Goal: Task Accomplishment & Management: Manage account settings

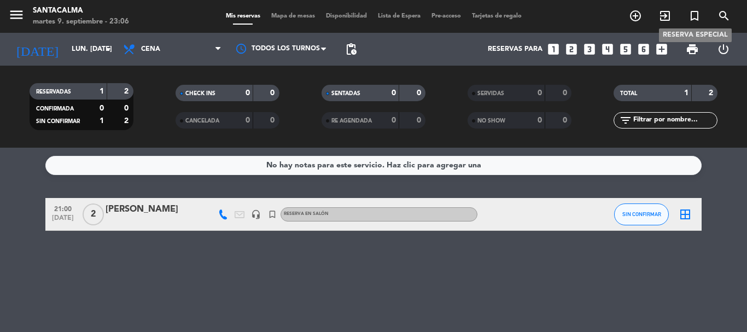
click at [693, 15] on icon "turned_in_not" at bounding box center [694, 15] width 13 height 13
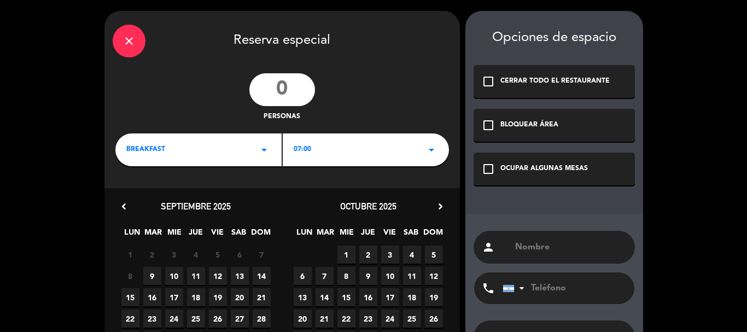
paste input "[PERSON_NAME]"
type input "[PERSON_NAME]"
click at [575, 286] on input "tel" at bounding box center [563, 288] width 120 height 32
paste input "3512236555"
type input "3512236555"
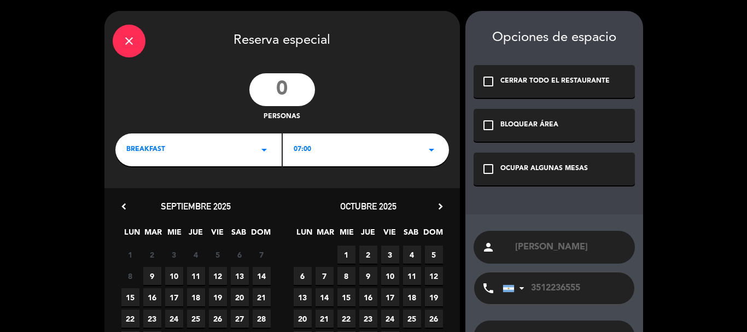
click at [279, 97] on input "number" at bounding box center [282, 89] width 66 height 33
type input "15"
click at [168, 160] on div "BREAKFAST arrow_drop_down" at bounding box center [198, 149] width 166 height 33
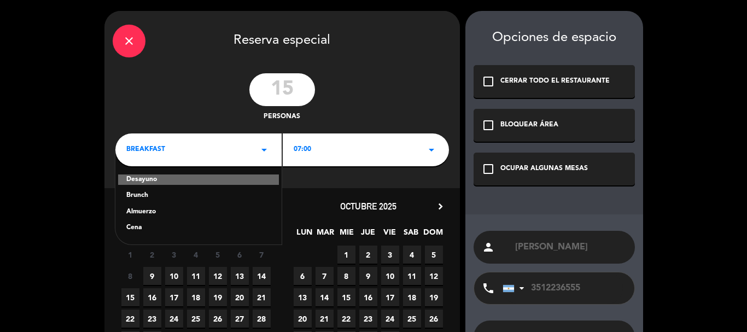
click at [152, 211] on div "Almuerzo" at bounding box center [198, 212] width 144 height 11
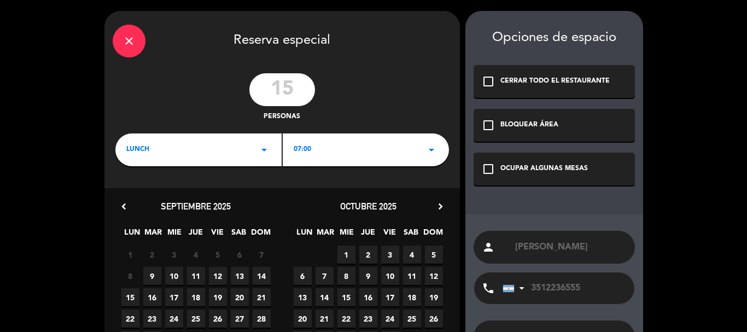
click at [328, 154] on div "07:00 arrow_drop_down" at bounding box center [366, 149] width 166 height 33
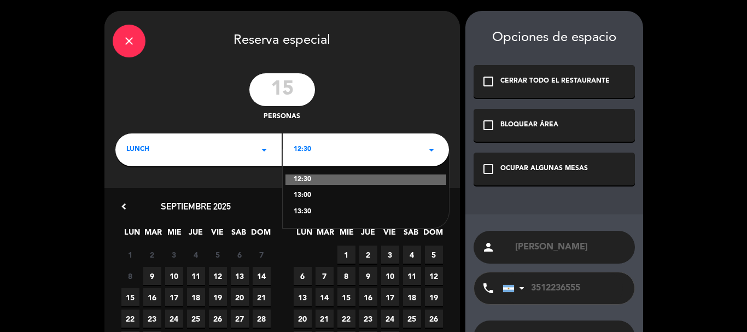
click at [306, 195] on div "13:00" at bounding box center [366, 195] width 144 height 11
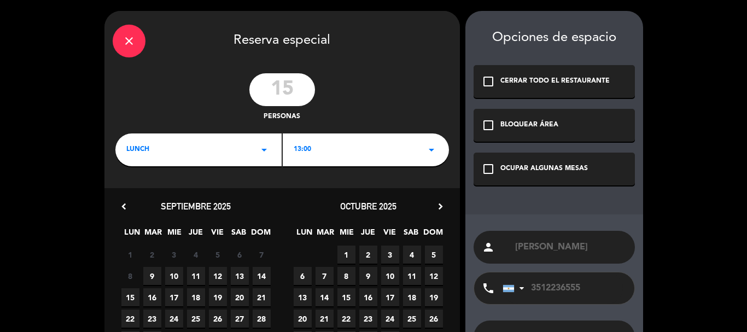
scroll to position [84, 0]
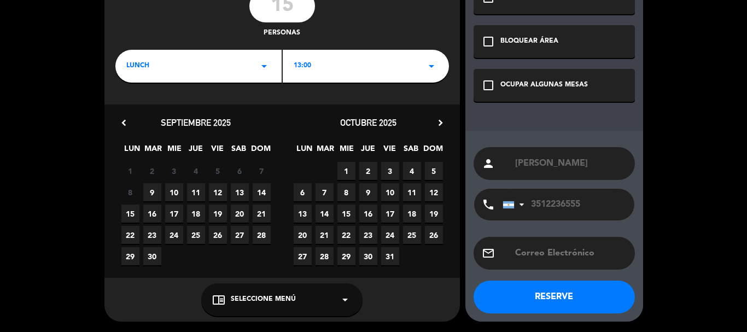
click at [173, 191] on span "10" at bounding box center [174, 192] width 18 height 18
click at [245, 299] on span "Seleccione Menú" at bounding box center [263, 299] width 65 height 11
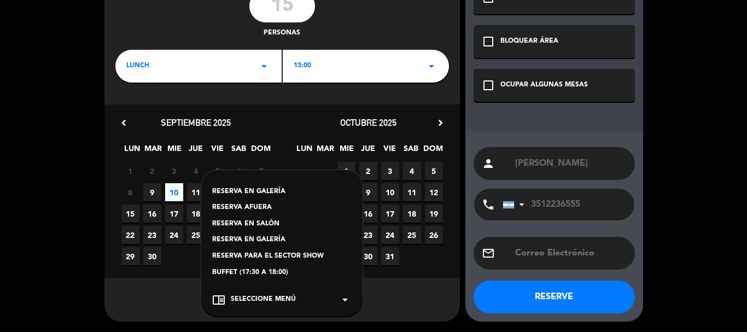
drag, startPoint x: 248, startPoint y: 223, endPoint x: 616, endPoint y: 54, distance: 404.6
click at [253, 220] on div "RESERVA EN SALÓN" at bounding box center [281, 224] width 139 height 11
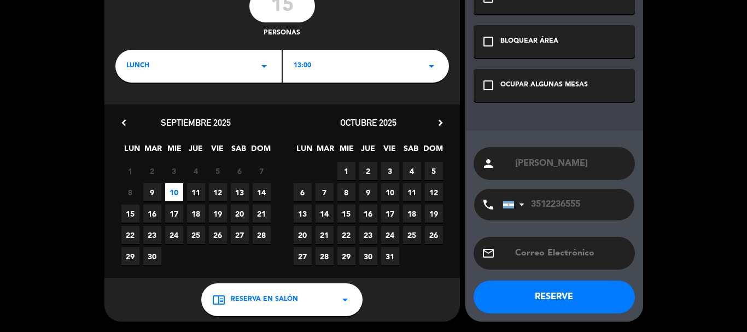
drag, startPoint x: 489, startPoint y: 82, endPoint x: 390, endPoint y: 178, distance: 138.1
click at [487, 83] on icon "check_box_outline_blank" at bounding box center [488, 85] width 13 height 13
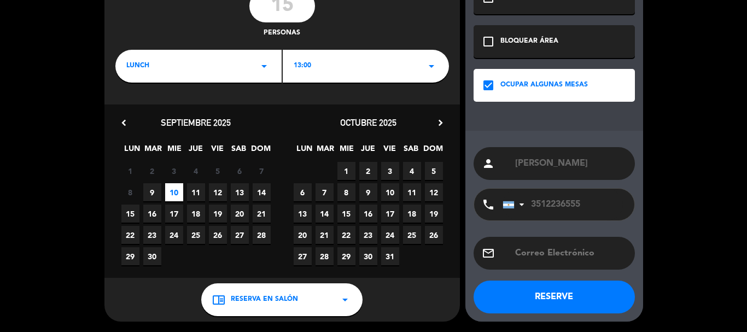
click at [526, 290] on button "RESERVE" at bounding box center [554, 297] width 161 height 33
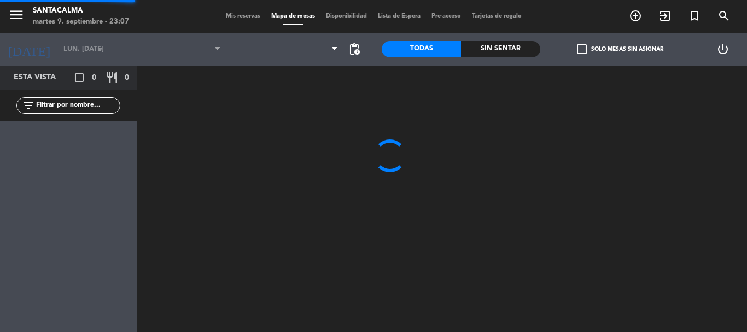
type input "mié. [DATE]"
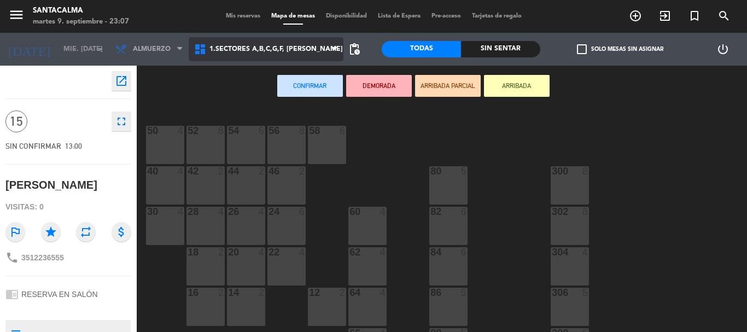
click at [293, 50] on span "1.Sectores A,B,C,G,F, [PERSON_NAME]" at bounding box center [275, 49] width 133 height 8
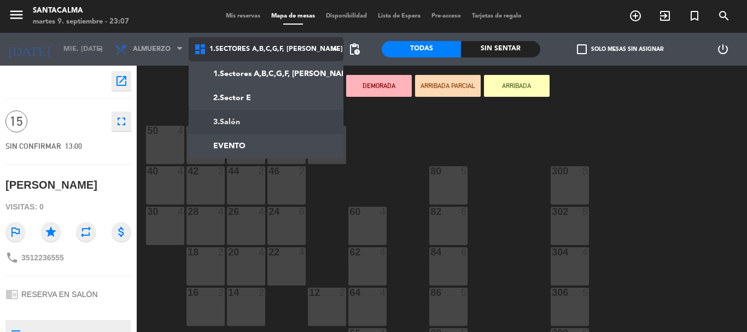
click at [271, 120] on ng-component "menu Santacalma martes 9. septiembre - 23:07 Mis reservas Mapa de mesas Disponi…" at bounding box center [373, 166] width 747 height 332
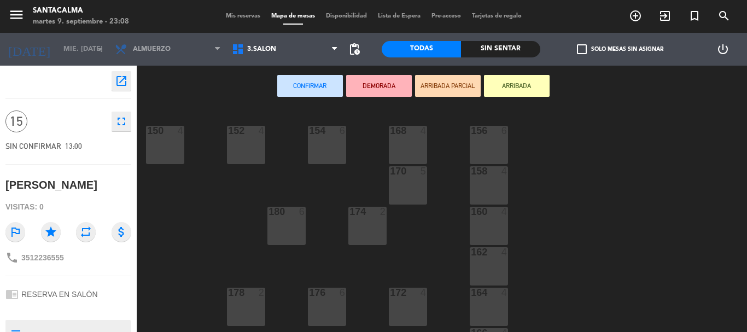
click at [411, 141] on div "168 4" at bounding box center [408, 145] width 38 height 38
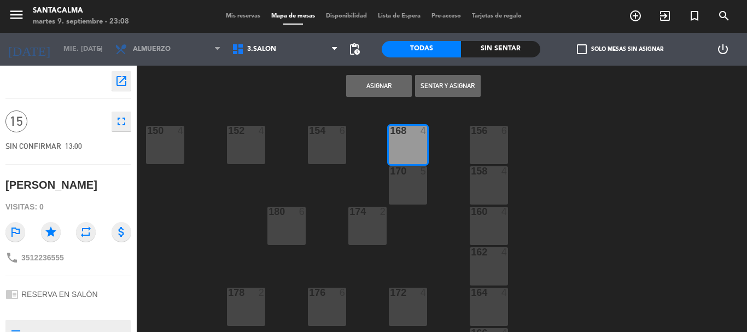
click at [398, 197] on div "170 5" at bounding box center [408, 185] width 38 height 38
click at [378, 216] on div "2" at bounding box center [386, 212] width 18 height 10
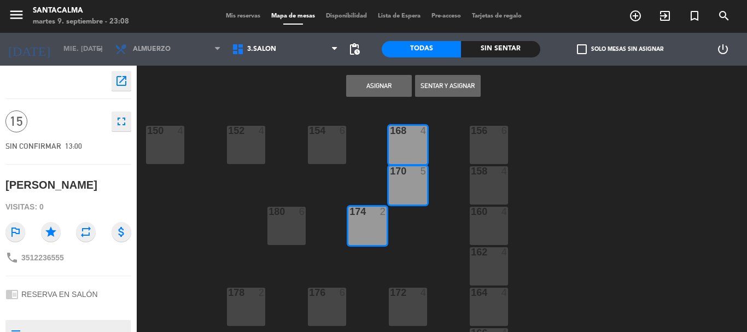
click at [336, 134] on div "6" at bounding box center [345, 131] width 18 height 10
click at [360, 88] on button "Asignar" at bounding box center [379, 86] width 66 height 22
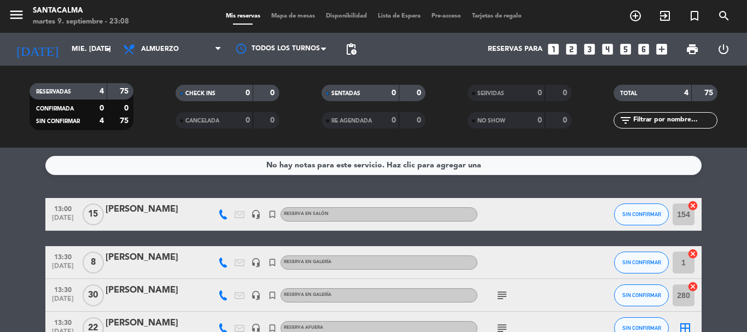
scroll to position [55, 0]
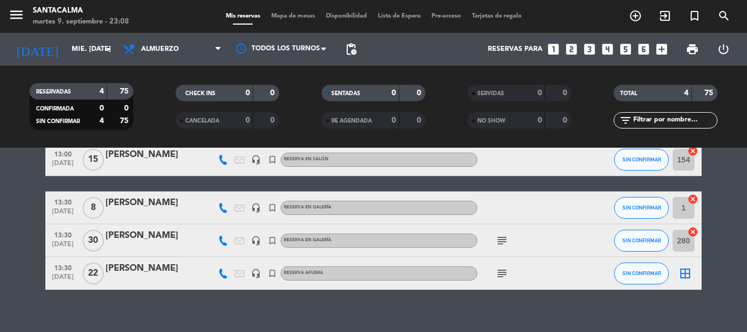
click at [499, 241] on icon "subject" at bounding box center [502, 240] width 13 height 13
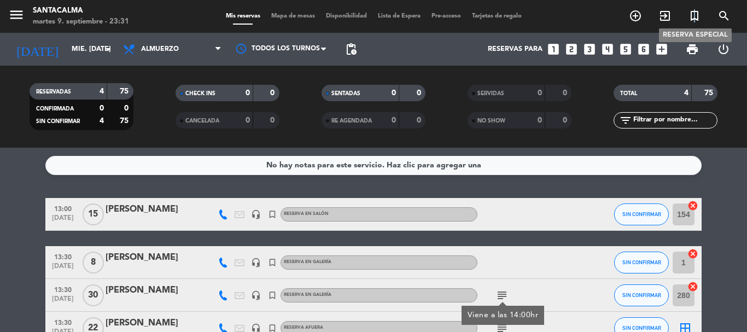
click at [695, 16] on icon "turned_in_not" at bounding box center [694, 15] width 13 height 13
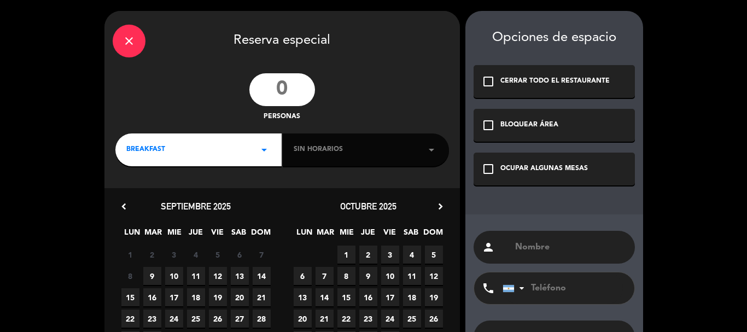
paste input "[PERSON_NAME]"
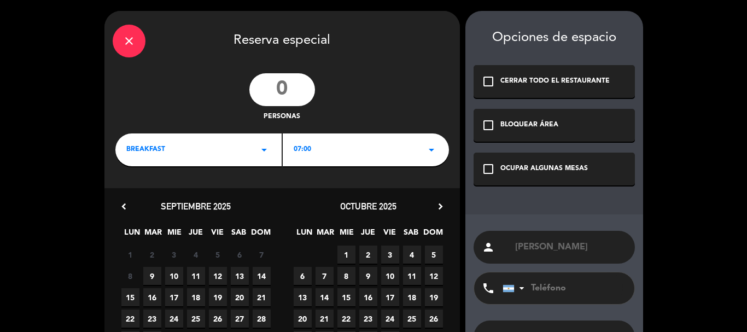
type input "[PERSON_NAME]"
click at [544, 292] on input "tel" at bounding box center [563, 288] width 120 height 32
paste input "3517646889"
type input "3517646889"
click at [484, 169] on icon "check_box_outline_blank" at bounding box center [488, 168] width 13 height 13
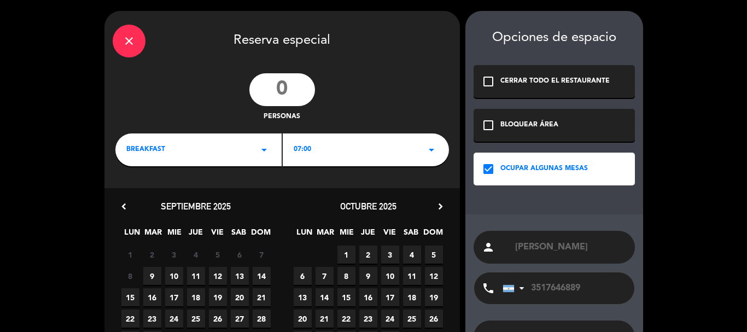
click at [282, 88] on input "number" at bounding box center [282, 89] width 66 height 33
type input "8"
click at [216, 159] on div "BREAKFAST arrow_drop_down" at bounding box center [198, 149] width 166 height 33
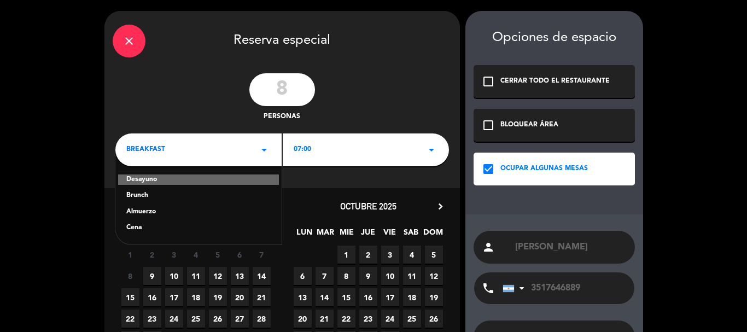
scroll to position [84, 0]
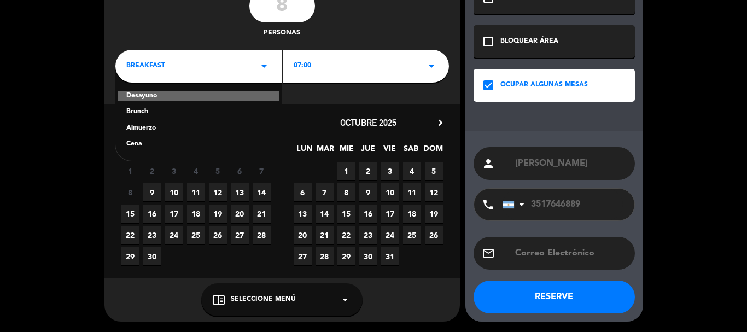
click at [270, 294] on span "Seleccione Menú" at bounding box center [263, 299] width 65 height 11
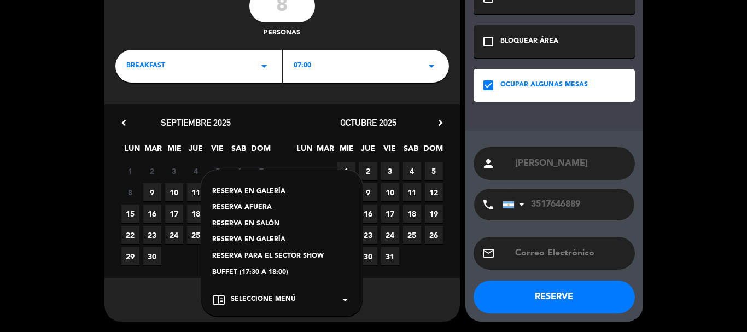
click at [258, 205] on div "RESERVA AFUERA" at bounding box center [281, 207] width 139 height 11
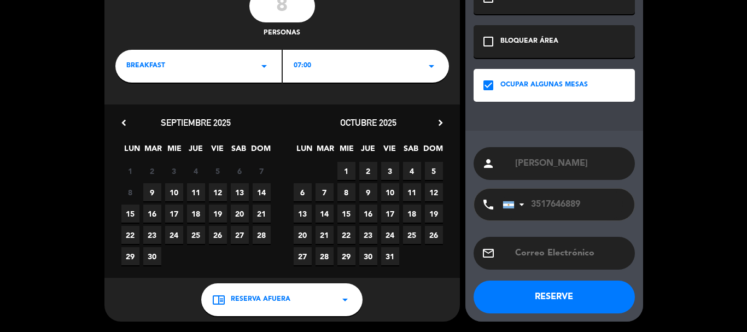
click at [214, 68] on div "BREAKFAST arrow_drop_down" at bounding box center [198, 66] width 166 height 33
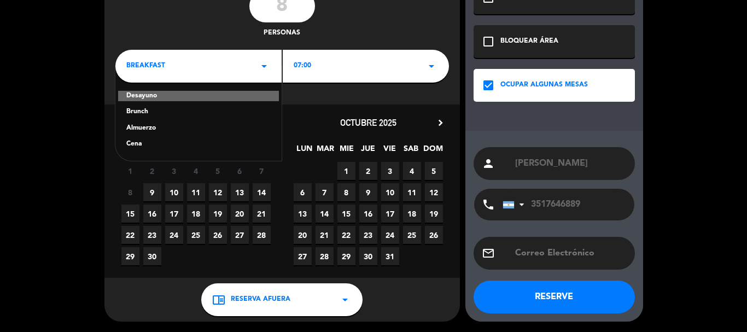
click at [173, 190] on span "10" at bounding box center [174, 192] width 18 height 18
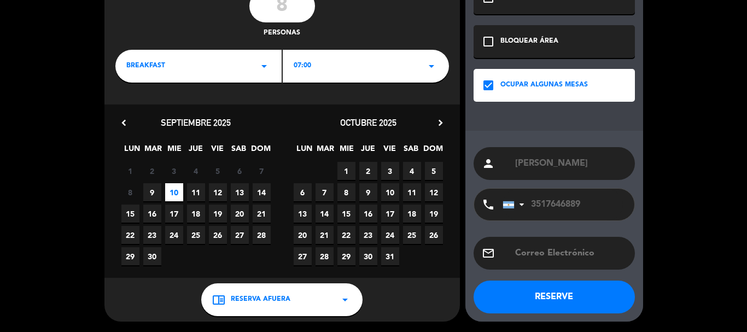
drag, startPoint x: 220, startPoint y: 63, endPoint x: 213, endPoint y: 76, distance: 14.7
click at [217, 66] on div "BREAKFAST arrow_drop_down" at bounding box center [198, 66] width 166 height 33
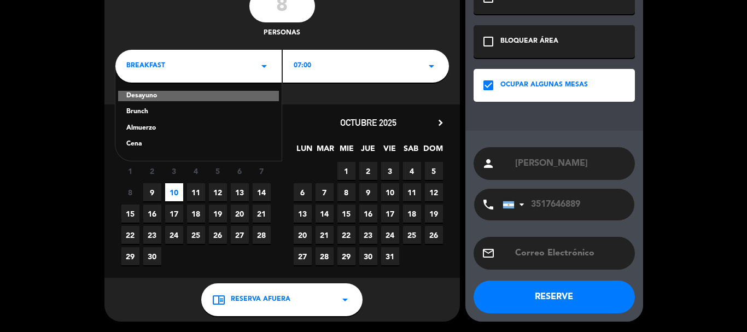
click at [130, 143] on div "Cena" at bounding box center [198, 144] width 144 height 11
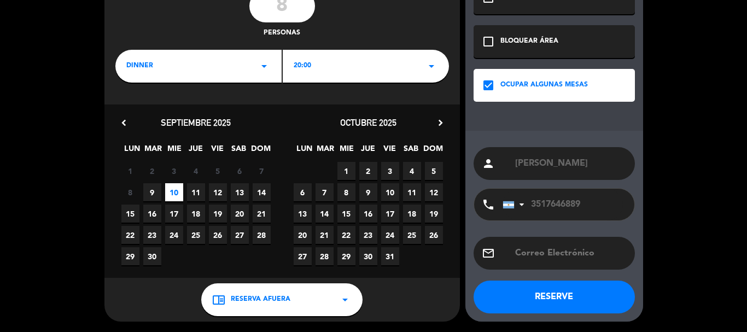
click at [332, 69] on div "20:00 arrow_drop_down" at bounding box center [366, 66] width 166 height 33
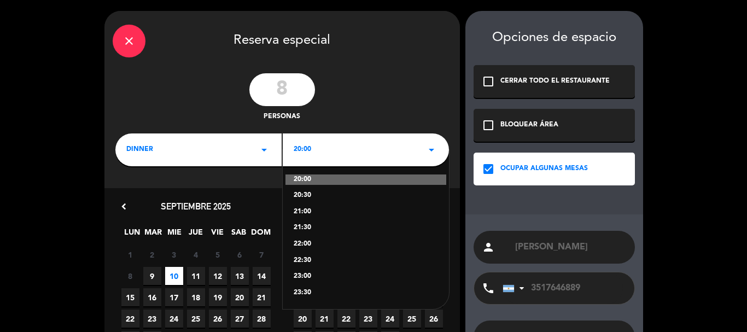
scroll to position [55, 0]
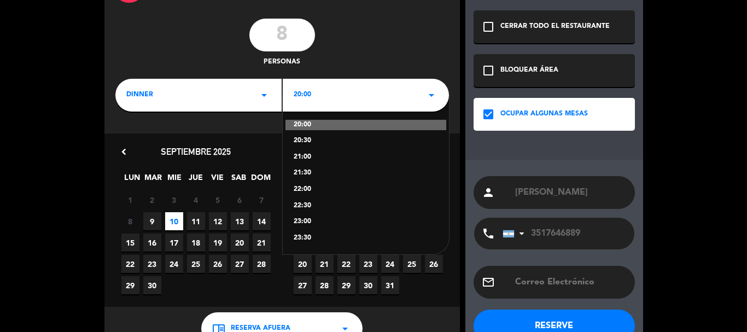
click at [305, 188] on div "22:00" at bounding box center [366, 189] width 144 height 11
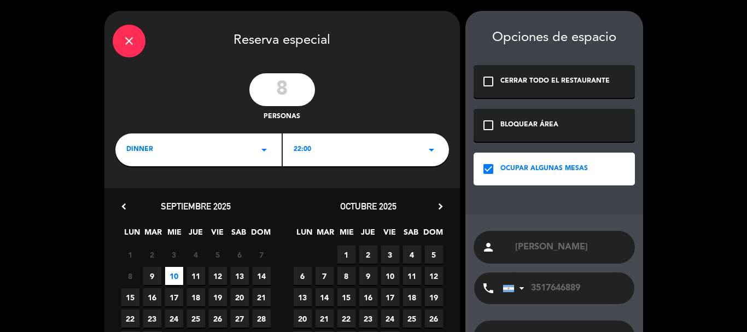
scroll to position [84, 0]
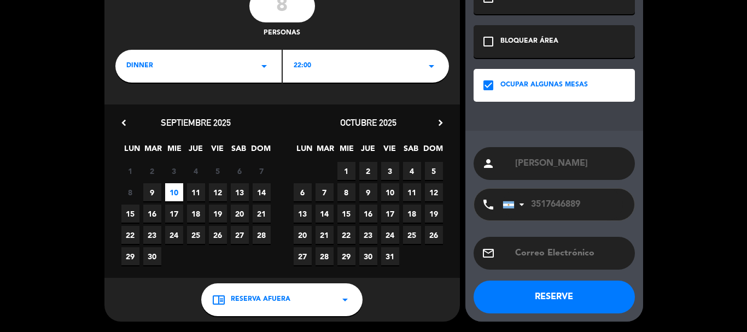
click at [543, 296] on button "RESERVE" at bounding box center [554, 297] width 161 height 33
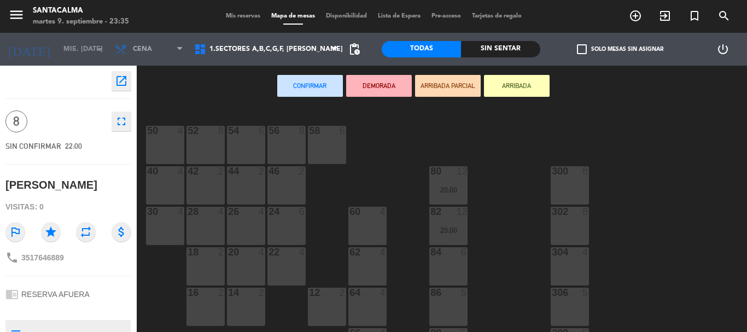
click at [381, 224] on div "60 4" at bounding box center [367, 226] width 38 height 38
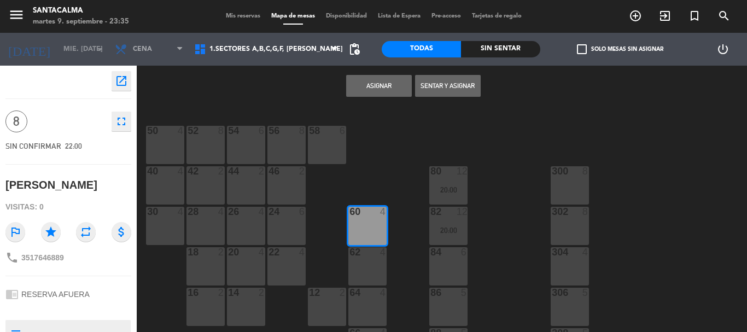
click at [362, 263] on div "62 4" at bounding box center [367, 266] width 38 height 38
click at [368, 84] on button "Asignar" at bounding box center [379, 86] width 66 height 22
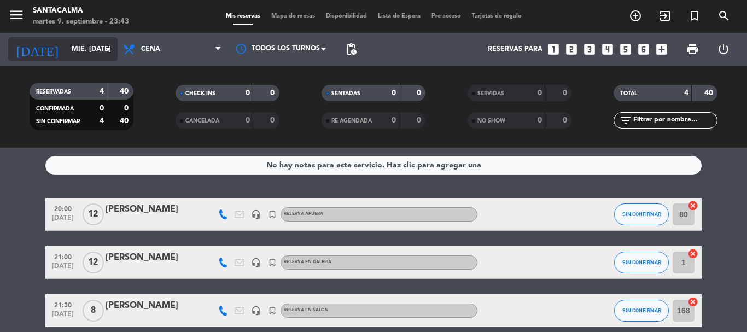
click at [82, 51] on input "mié. [DATE]" at bounding box center [112, 49] width 92 height 19
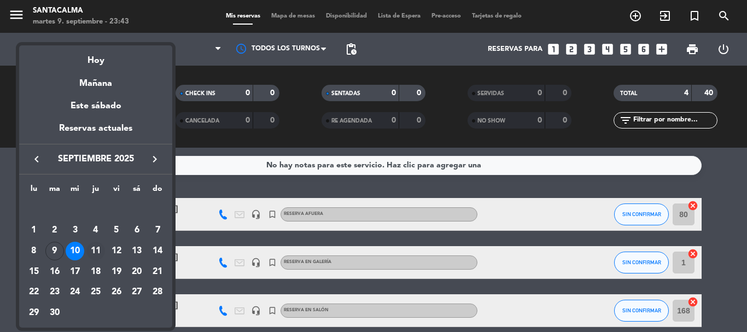
click at [96, 247] on div "11" at bounding box center [95, 251] width 19 height 19
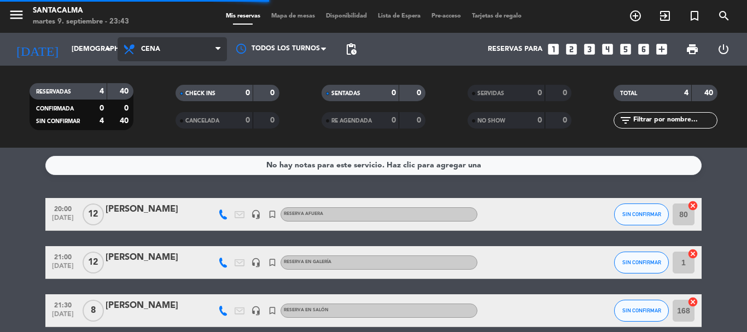
click at [158, 50] on span "Cena" at bounding box center [150, 49] width 19 height 8
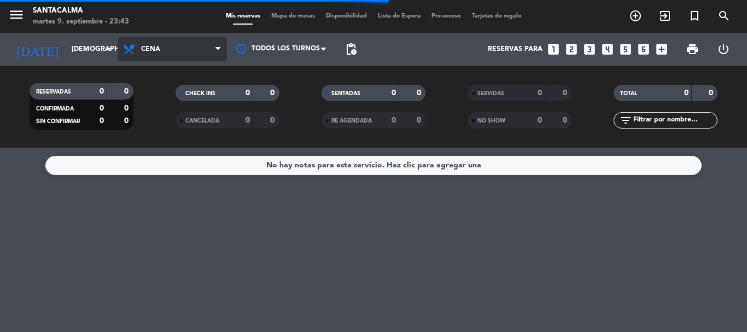
click at [167, 52] on span "Cena" at bounding box center [172, 49] width 109 height 24
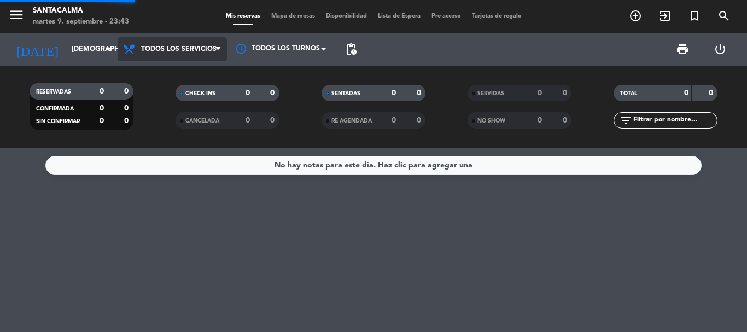
click at [178, 78] on div "menu Santacalma martes 9. septiembre - 23:43 Mis reservas Mapa de mesas Disponi…" at bounding box center [373, 74] width 747 height 148
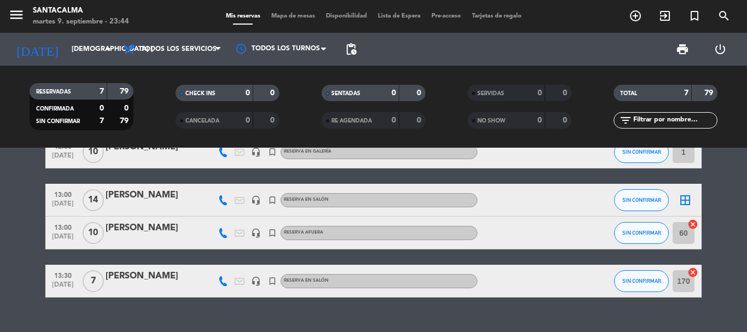
scroll to position [109, 0]
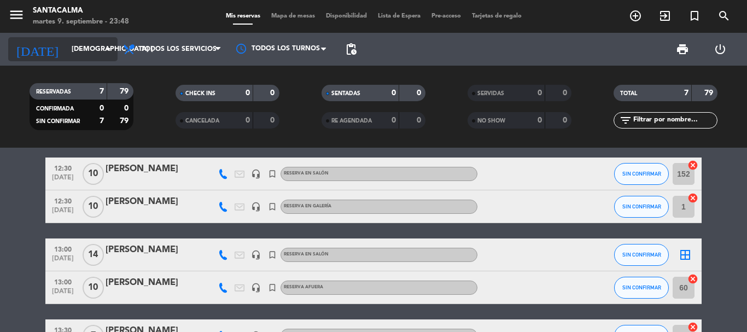
click at [68, 48] on input "[DEMOGRAPHIC_DATA] [DATE]" at bounding box center [112, 49] width 92 height 19
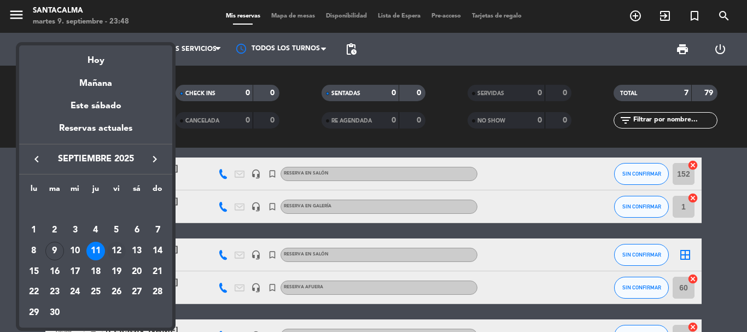
click at [115, 245] on div "12" at bounding box center [116, 251] width 19 height 19
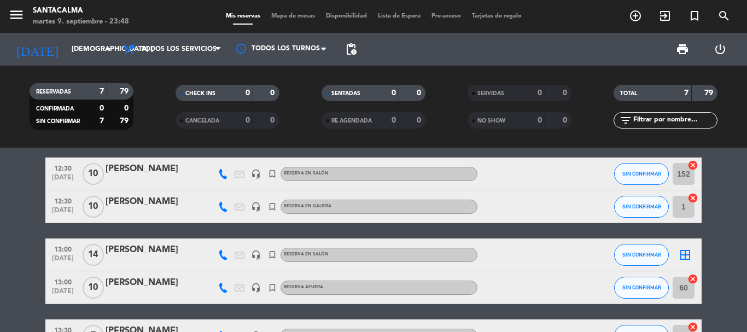
type input "vie. [DATE]"
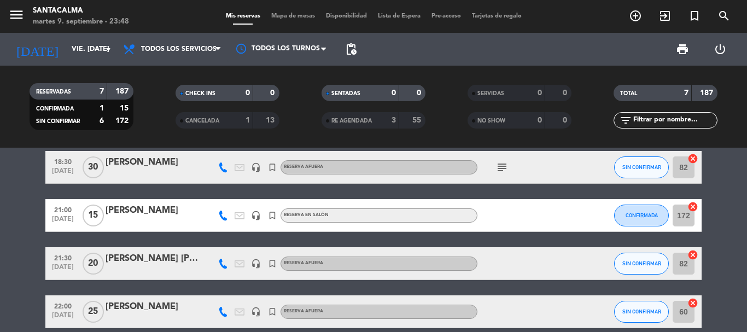
scroll to position [215, 0]
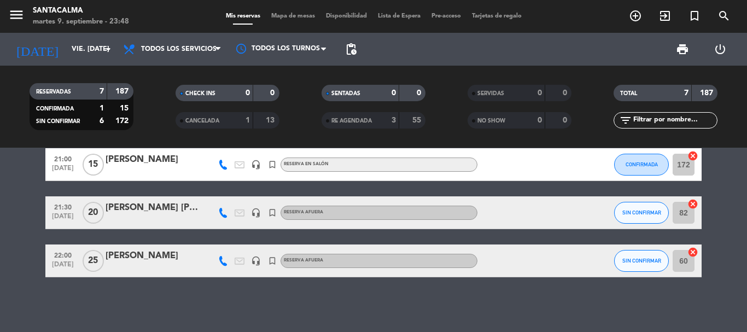
click at [153, 259] on div "[PERSON_NAME]" at bounding box center [152, 256] width 93 height 14
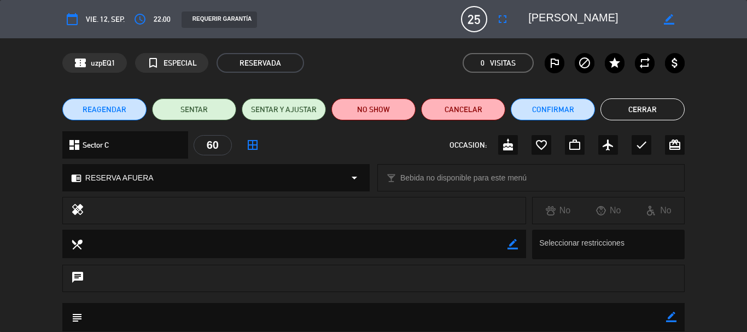
click at [668, 318] on icon "border_color" at bounding box center [671, 317] width 10 height 10
click at [650, 320] on textarea at bounding box center [375, 317] width 584 height 28
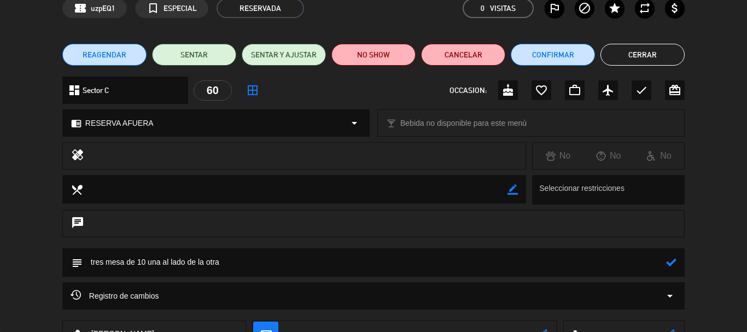
type textarea "tres mesa de 10 una al lado de la otra"
click at [666, 262] on icon at bounding box center [671, 262] width 10 height 10
click at [644, 46] on button "Cerrar" at bounding box center [643, 55] width 84 height 22
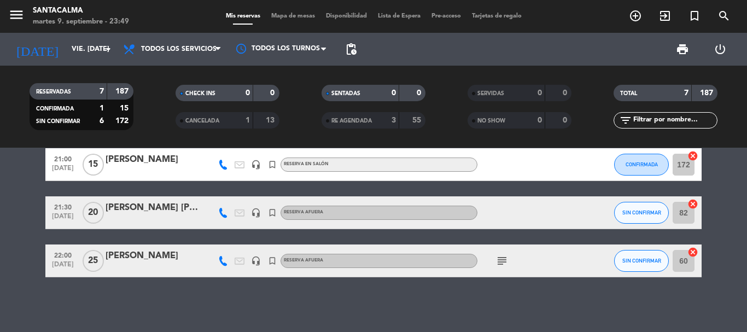
click at [500, 255] on icon "subject" at bounding box center [502, 260] width 13 height 13
click at [138, 264] on div at bounding box center [152, 268] width 93 height 9
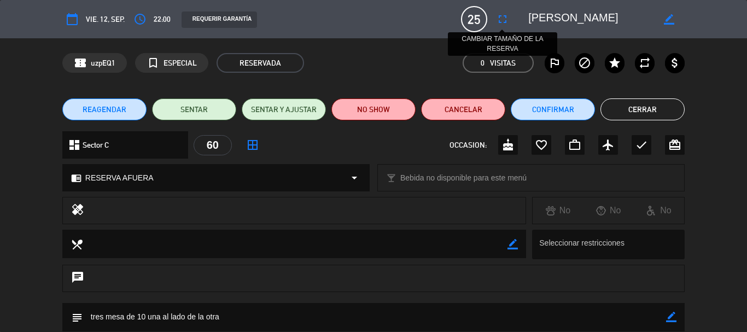
click at [497, 19] on icon "fullscreen" at bounding box center [502, 19] width 13 height 13
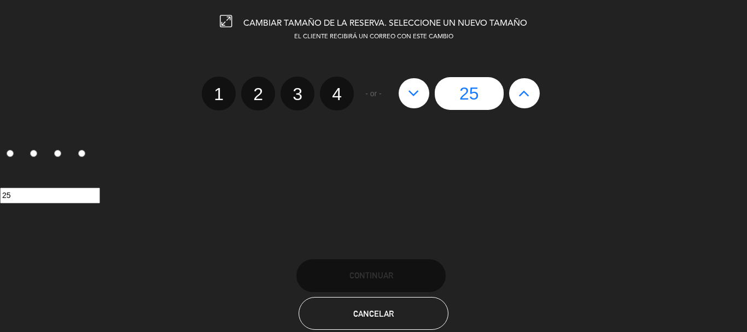
click at [527, 92] on icon at bounding box center [524, 93] width 11 height 18
type input "26"
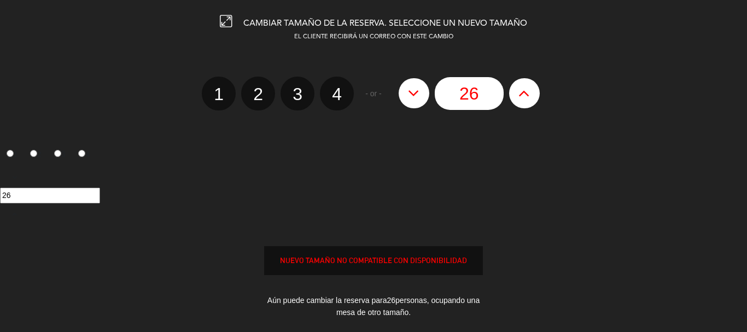
click at [527, 92] on icon at bounding box center [524, 93] width 11 height 18
type input "27"
click at [527, 92] on icon at bounding box center [524, 93] width 11 height 18
type input "28"
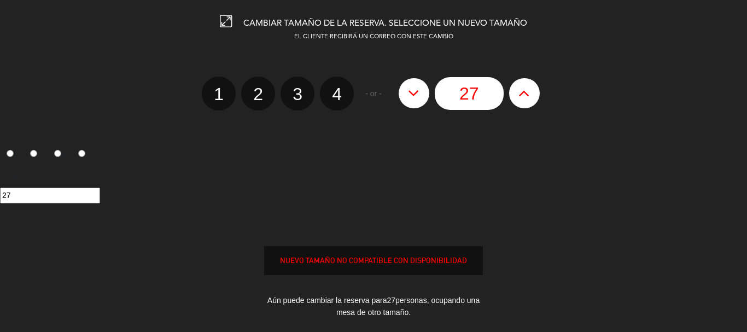
type input "28"
click at [527, 92] on icon at bounding box center [524, 93] width 11 height 18
type input "29"
click at [527, 92] on icon at bounding box center [524, 93] width 11 height 18
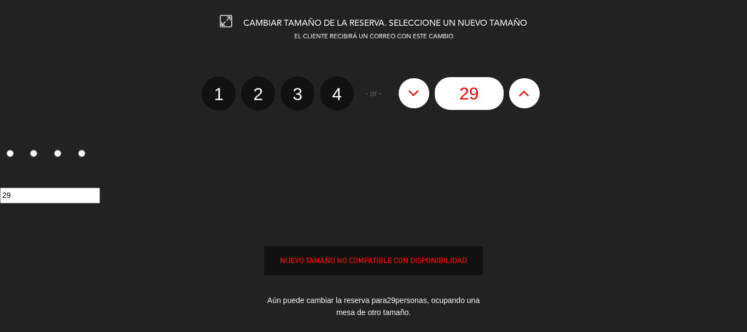
type input "30"
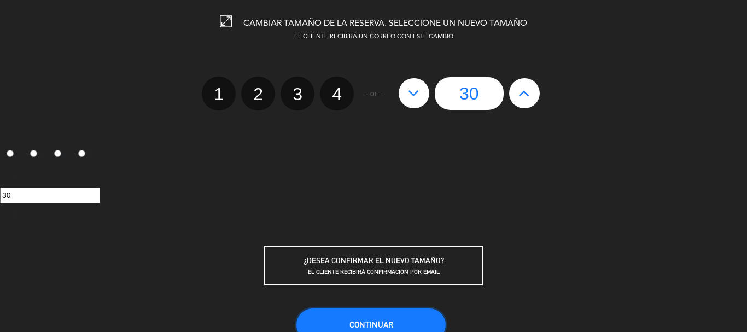
click at [363, 321] on span "Continuar" at bounding box center [372, 324] width 44 height 9
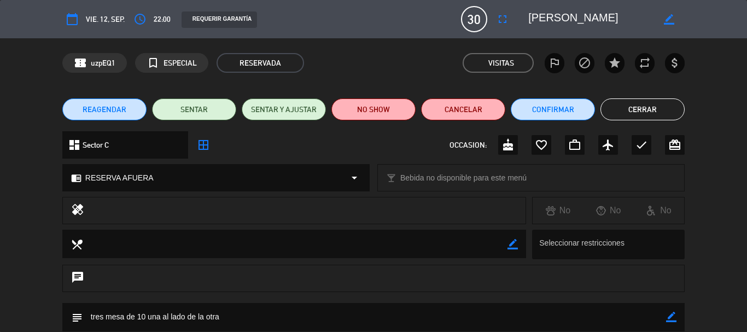
click at [631, 99] on button "Cerrar" at bounding box center [643, 109] width 84 height 22
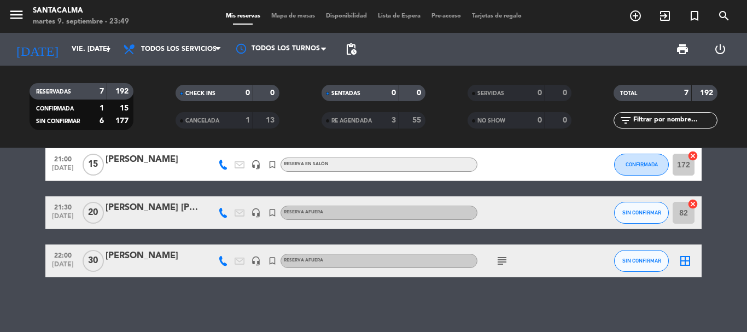
scroll to position [160, 0]
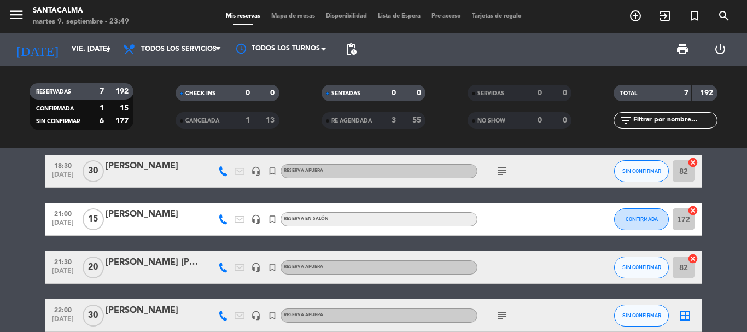
click at [686, 311] on icon "border_all" at bounding box center [685, 315] width 13 height 13
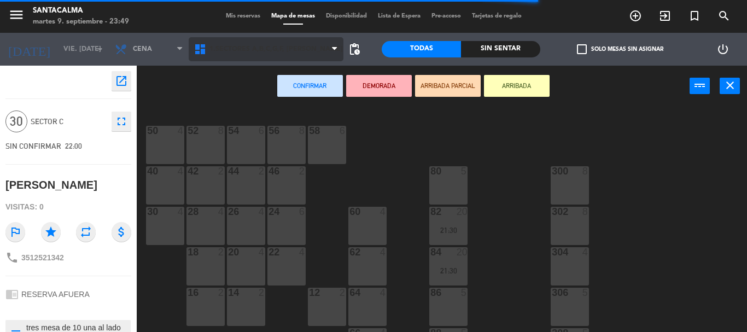
click at [305, 43] on span "1.Sectores A,B,C,G,F, [PERSON_NAME]" at bounding box center [266, 49] width 155 height 24
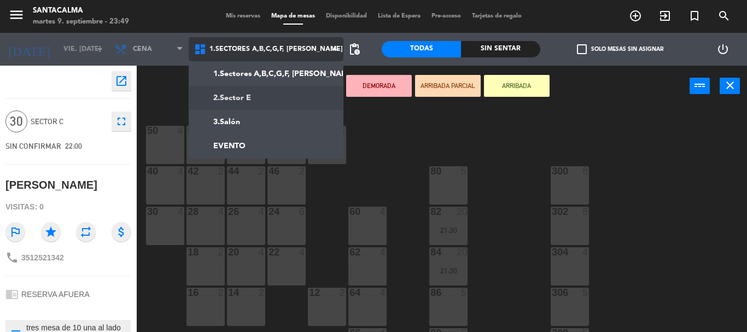
click at [281, 101] on ng-component "menu Santacalma martes 9. septiembre - 23:49 Mis reservas Mapa de mesas Disponi…" at bounding box center [373, 166] width 747 height 332
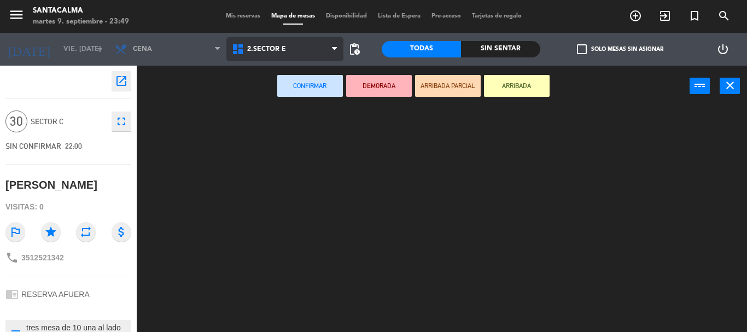
click at [278, 44] on span "2.Sector E" at bounding box center [284, 49] width 117 height 24
click at [277, 115] on ng-component "menu Santacalma martes 9. septiembre - 23:49 Mis reservas Mapa de mesas Disponi…" at bounding box center [373, 166] width 747 height 332
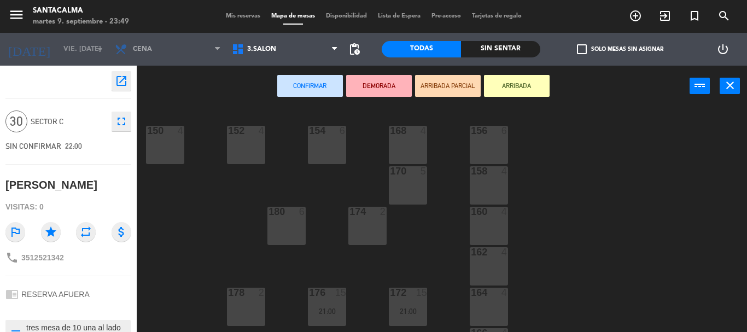
drag, startPoint x: 417, startPoint y: 144, endPoint x: 456, endPoint y: 142, distance: 39.4
click at [420, 143] on div "168 4" at bounding box center [408, 145] width 38 height 38
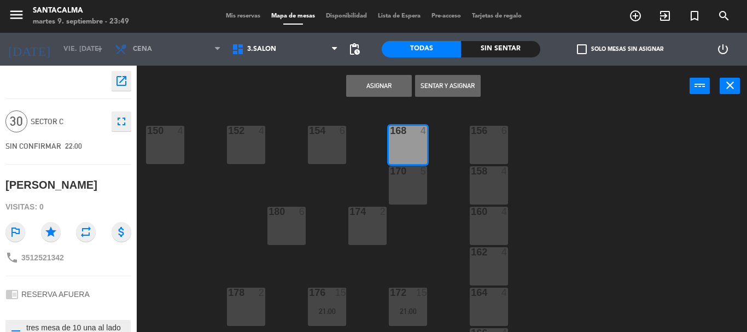
click at [496, 143] on div "156 6" at bounding box center [489, 145] width 38 height 38
drag, startPoint x: 403, startPoint y: 190, endPoint x: 476, endPoint y: 181, distance: 73.3
click at [408, 188] on div "170 5" at bounding box center [408, 185] width 38 height 38
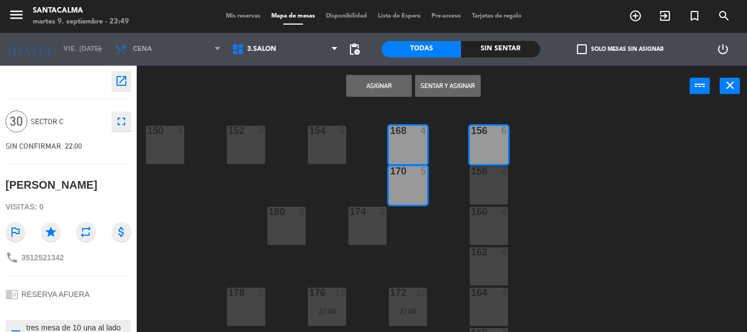
drag, startPoint x: 485, startPoint y: 181, endPoint x: 432, endPoint y: 173, distance: 54.1
click at [486, 181] on div "158 4" at bounding box center [489, 185] width 38 height 38
drag, startPoint x: 333, startPoint y: 142, endPoint x: 317, endPoint y: 197, distance: 57.5
click at [333, 143] on div "154 6" at bounding box center [327, 145] width 38 height 38
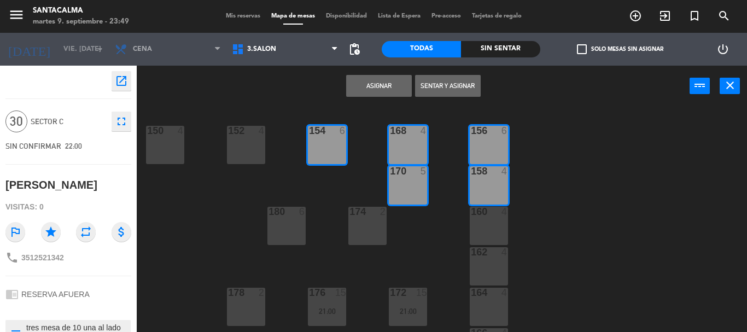
click at [375, 220] on div "174 2" at bounding box center [367, 226] width 38 height 38
click at [489, 230] on div "160 4" at bounding box center [489, 226] width 38 height 38
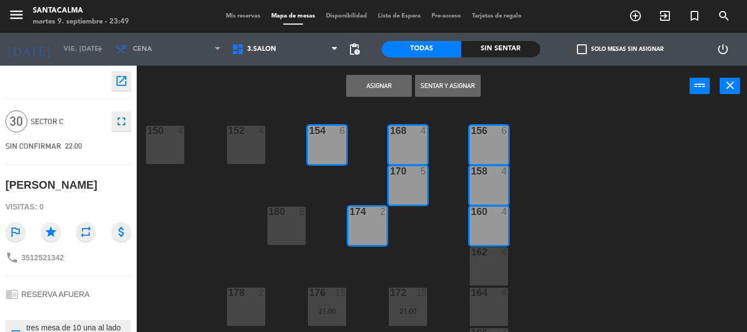
click at [294, 222] on div "180 6" at bounding box center [286, 226] width 38 height 38
click at [254, 150] on div "152 4" at bounding box center [246, 145] width 38 height 38
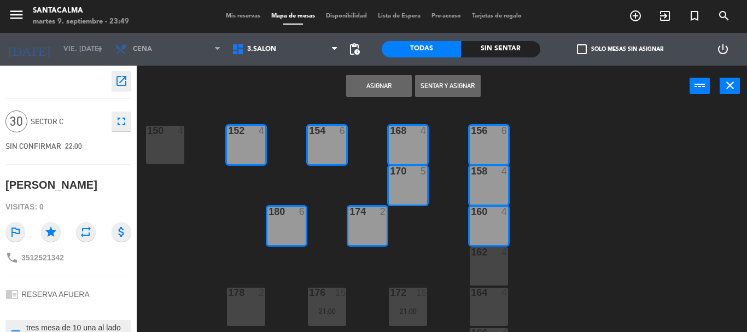
click at [491, 270] on div "162 4" at bounding box center [489, 266] width 38 height 38
click at [491, 265] on div "162 4" at bounding box center [489, 266] width 38 height 38
click at [393, 91] on button "Asignar" at bounding box center [379, 86] width 66 height 22
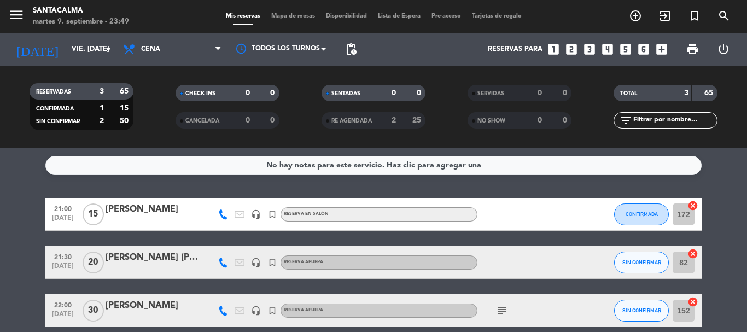
scroll to position [50, 0]
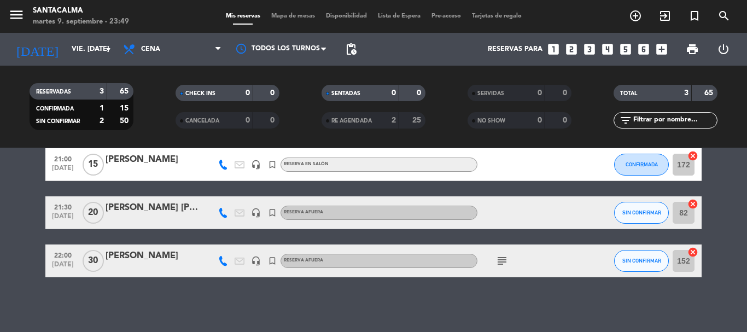
click at [502, 258] on icon "subject" at bounding box center [502, 260] width 13 height 13
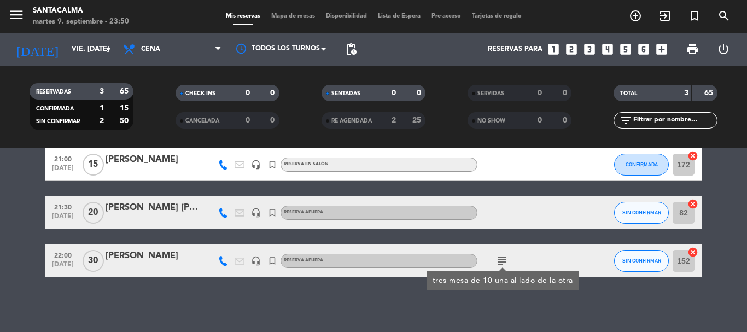
click at [490, 307] on div "No hay notas para este servicio. Haz clic para agregar una 21:00 [DATE] [PERSON…" at bounding box center [373, 240] width 747 height 184
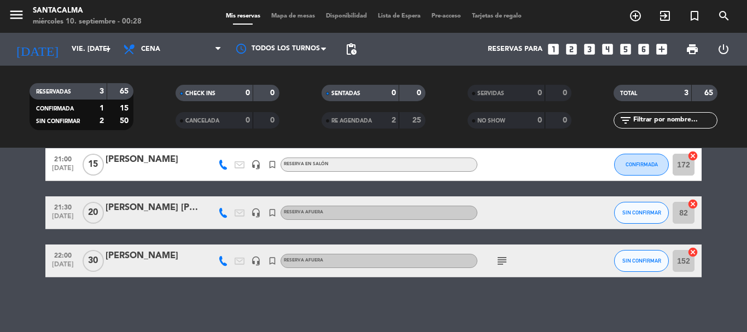
click at [76, 37] on div "[DATE] vie. [DATE] arrow_drop_down" at bounding box center [62, 49] width 109 height 33
click at [80, 45] on input "vie. [DATE]" at bounding box center [112, 49] width 92 height 19
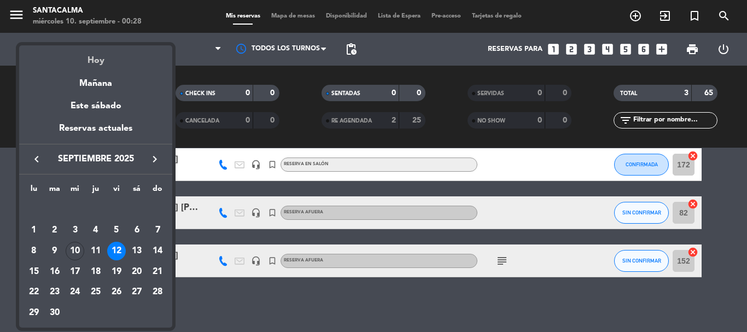
click at [97, 63] on div "Hoy" at bounding box center [95, 56] width 153 height 22
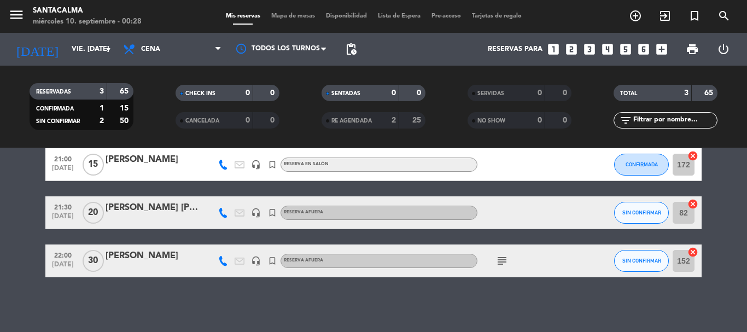
type input "mié. [DATE]"
click at [147, 51] on span "Cena" at bounding box center [150, 49] width 19 height 8
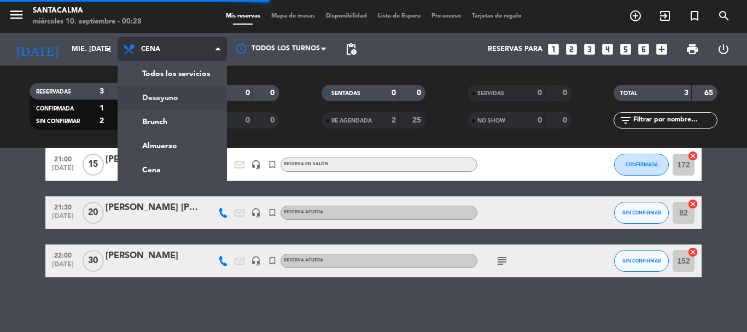
click at [161, 95] on div "menu Santacalma miércoles 10. septiembre - 00:28 Mis reservas Mapa de mesas Dis…" at bounding box center [373, 74] width 747 height 148
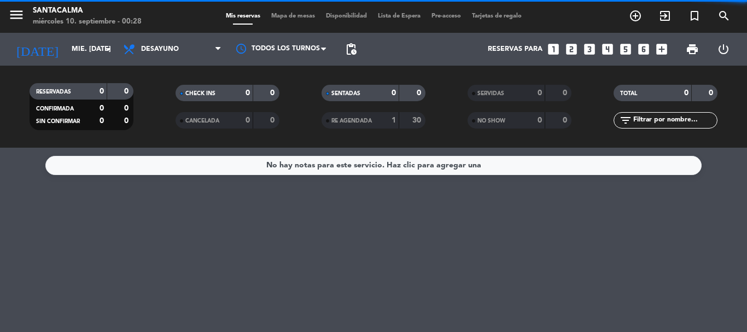
scroll to position [0, 0]
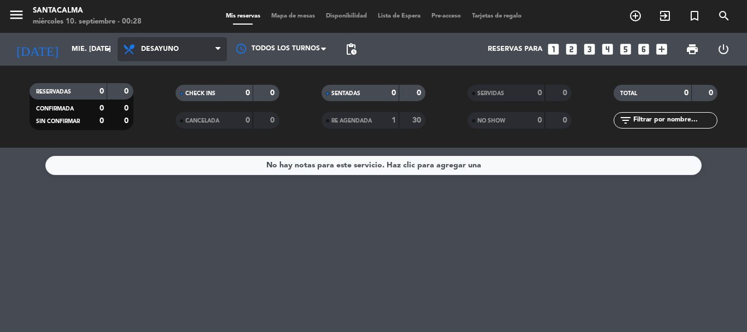
click at [147, 51] on span "Desayuno" at bounding box center [160, 49] width 38 height 8
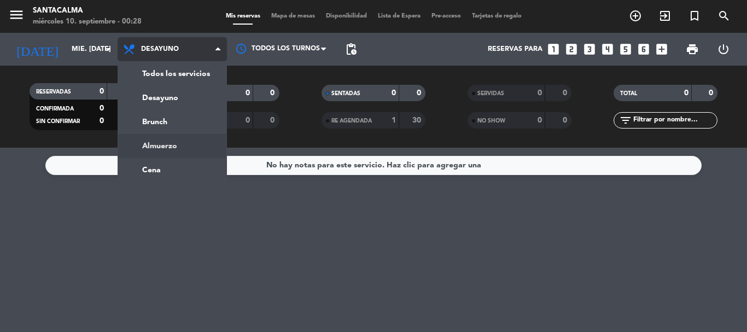
click at [166, 149] on ng-component "menu Santacalma miércoles 10. septiembre - 00:28 Mis reservas Mapa de mesas Dis…" at bounding box center [373, 166] width 747 height 332
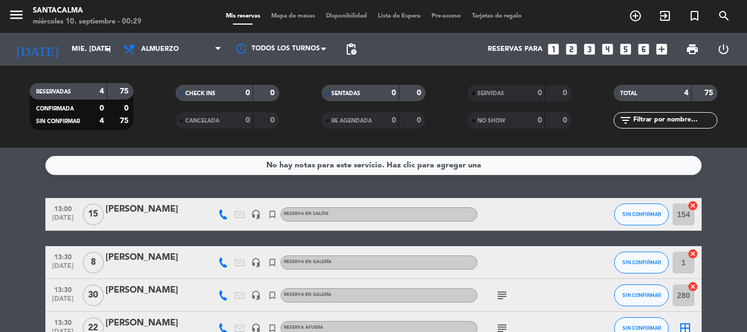
scroll to position [55, 0]
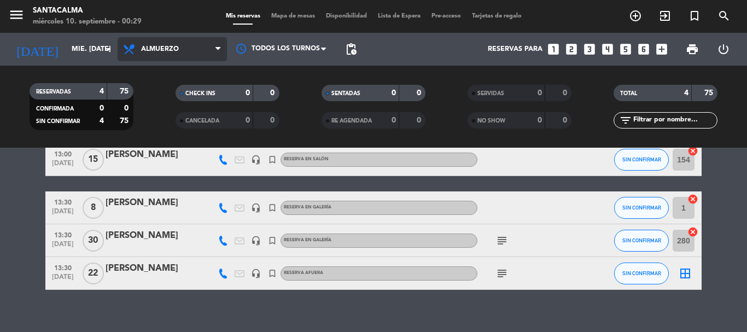
click at [153, 46] on span "Almuerzo" at bounding box center [160, 49] width 38 height 8
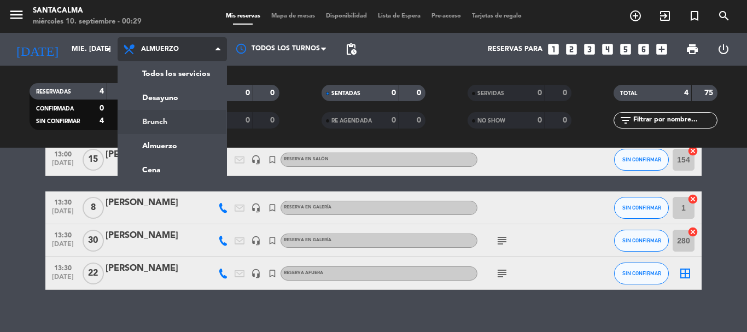
click at [171, 121] on div "menu Santacalma miércoles 10. septiembre - 00:29 Mis reservas Mapa de mesas Dis…" at bounding box center [373, 74] width 747 height 148
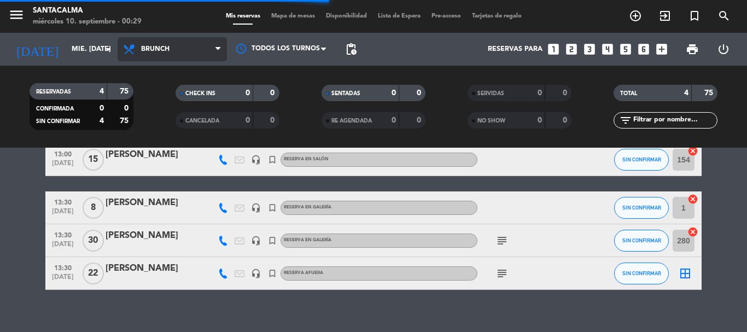
scroll to position [0, 0]
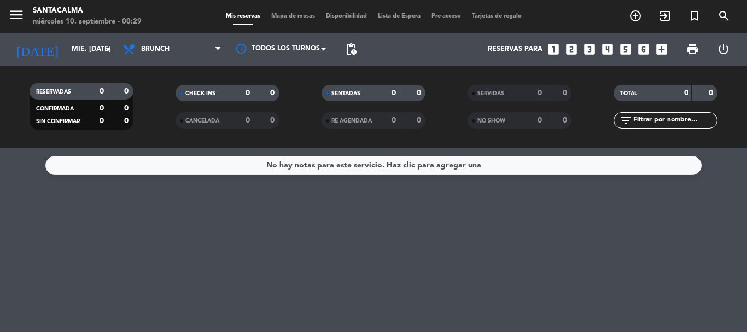
click at [174, 57] on span "Brunch" at bounding box center [172, 49] width 109 height 24
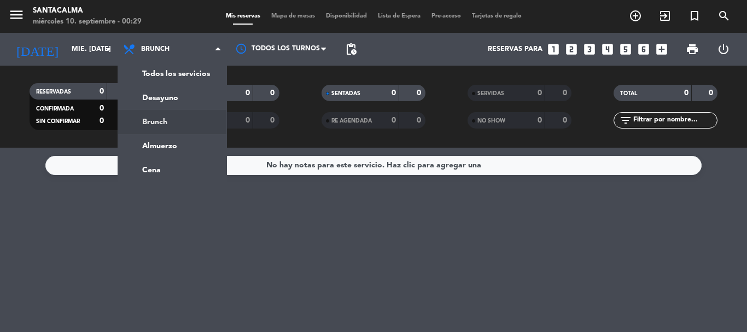
click at [174, 57] on span "Brunch" at bounding box center [172, 49] width 109 height 24
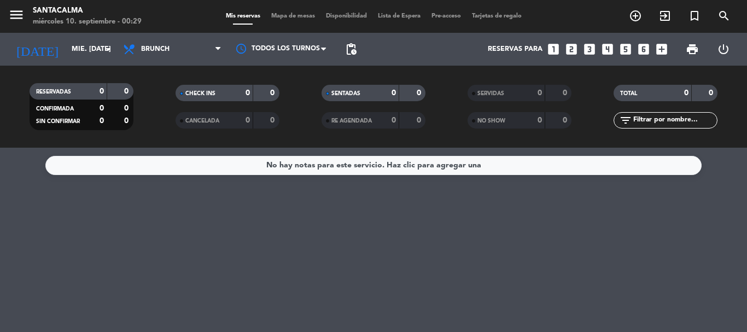
click at [174, 57] on span "Brunch" at bounding box center [172, 49] width 109 height 24
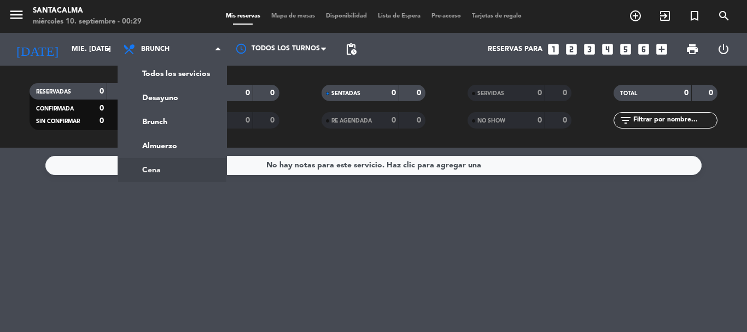
click at [167, 170] on ng-component "menu Santacalma miércoles 10. septiembre - 00:29 Mis reservas Mapa de mesas Dis…" at bounding box center [373, 166] width 747 height 332
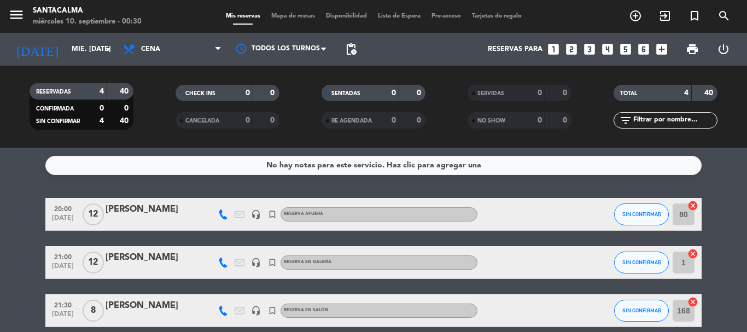
scroll to position [98, 0]
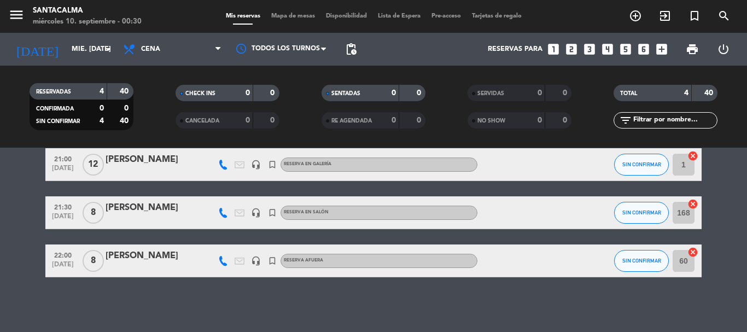
click at [154, 35] on div "Todos los servicios Desayuno Brunch Almuerzo Cena Cena Todos los servicios Desa…" at bounding box center [172, 49] width 109 height 33
click at [156, 54] on span "Cena" at bounding box center [172, 49] width 109 height 24
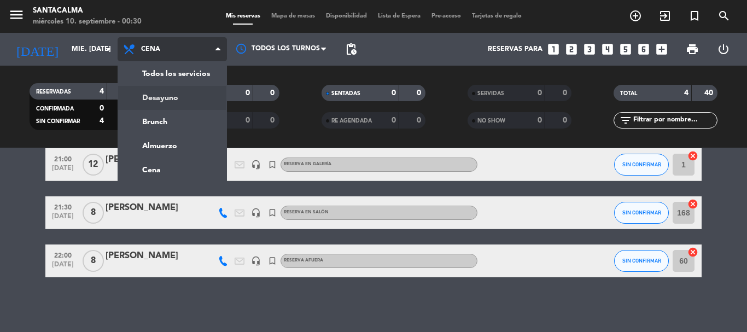
click at [167, 99] on div "menu Santacalma miércoles 10. septiembre - 00:30 Mis reservas Mapa de mesas Dis…" at bounding box center [373, 74] width 747 height 148
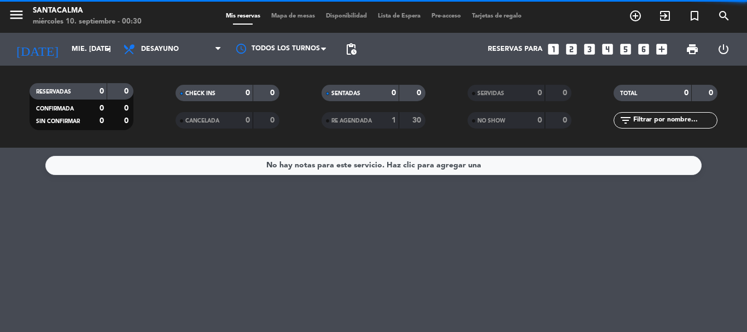
scroll to position [0, 0]
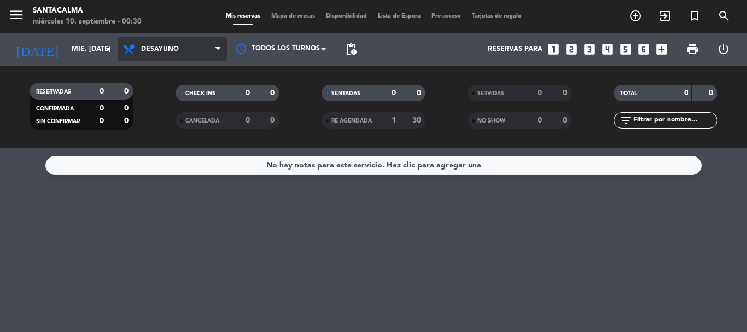
click at [153, 51] on span "Desayuno" at bounding box center [160, 49] width 38 height 8
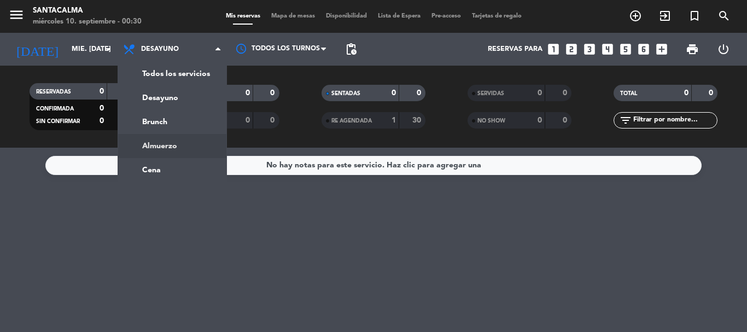
click at [165, 143] on div "menu Santacalma miércoles 10. septiembre - 00:30 Mis reservas Mapa de mesas Dis…" at bounding box center [373, 74] width 747 height 148
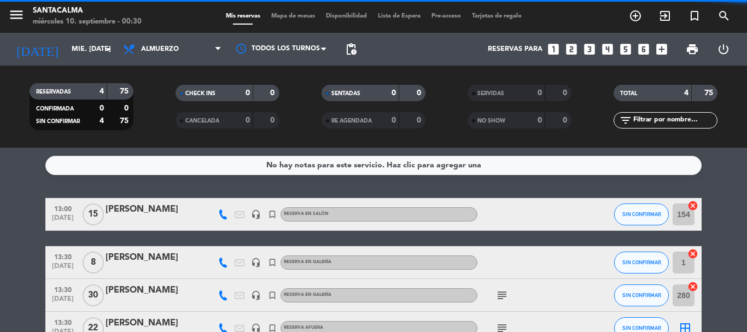
scroll to position [67, 0]
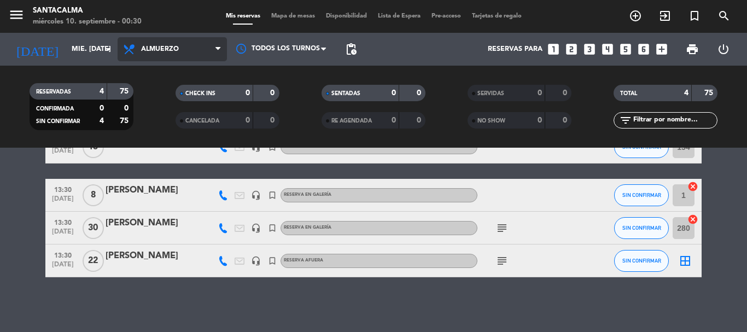
click at [161, 49] on span "Almuerzo" at bounding box center [160, 49] width 38 height 8
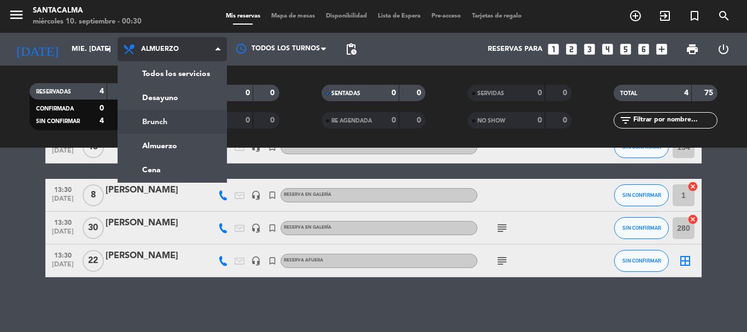
click at [153, 121] on div "menu Santacalma miércoles 10. septiembre - 00:30 Mis reservas Mapa de mesas Dis…" at bounding box center [373, 74] width 747 height 148
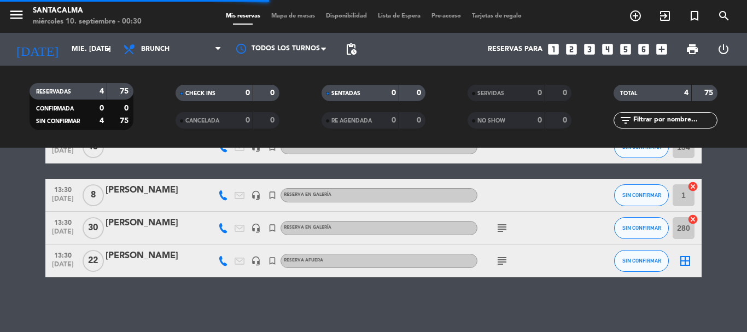
scroll to position [0, 0]
